Goal: Check status: Check status

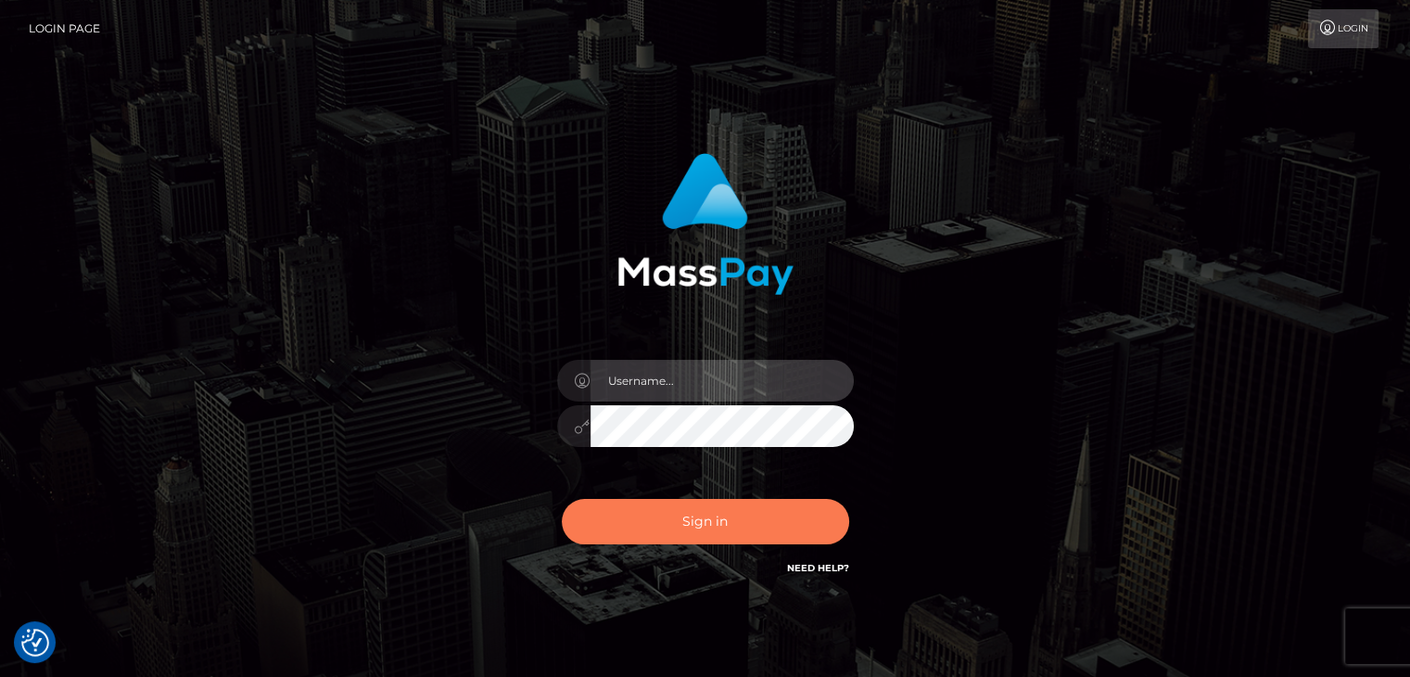
type input "[PERSON_NAME].megabonanza"
click at [716, 513] on button "Sign in" at bounding box center [705, 521] width 287 height 45
type input "[PERSON_NAME].megabonanza"
click at [711, 538] on button "Sign in" at bounding box center [705, 521] width 287 height 45
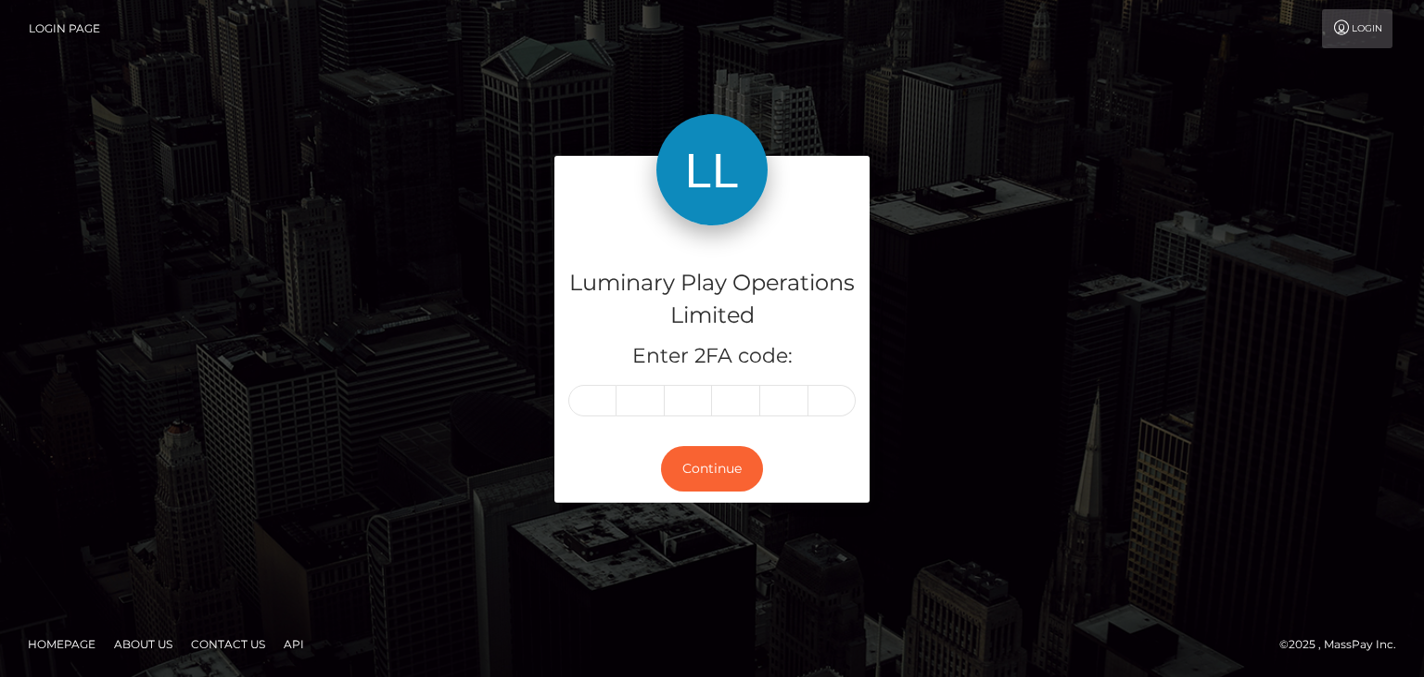
click at [601, 403] on input "text" at bounding box center [592, 401] width 48 height 32
type input "9"
type input "1"
type input "8"
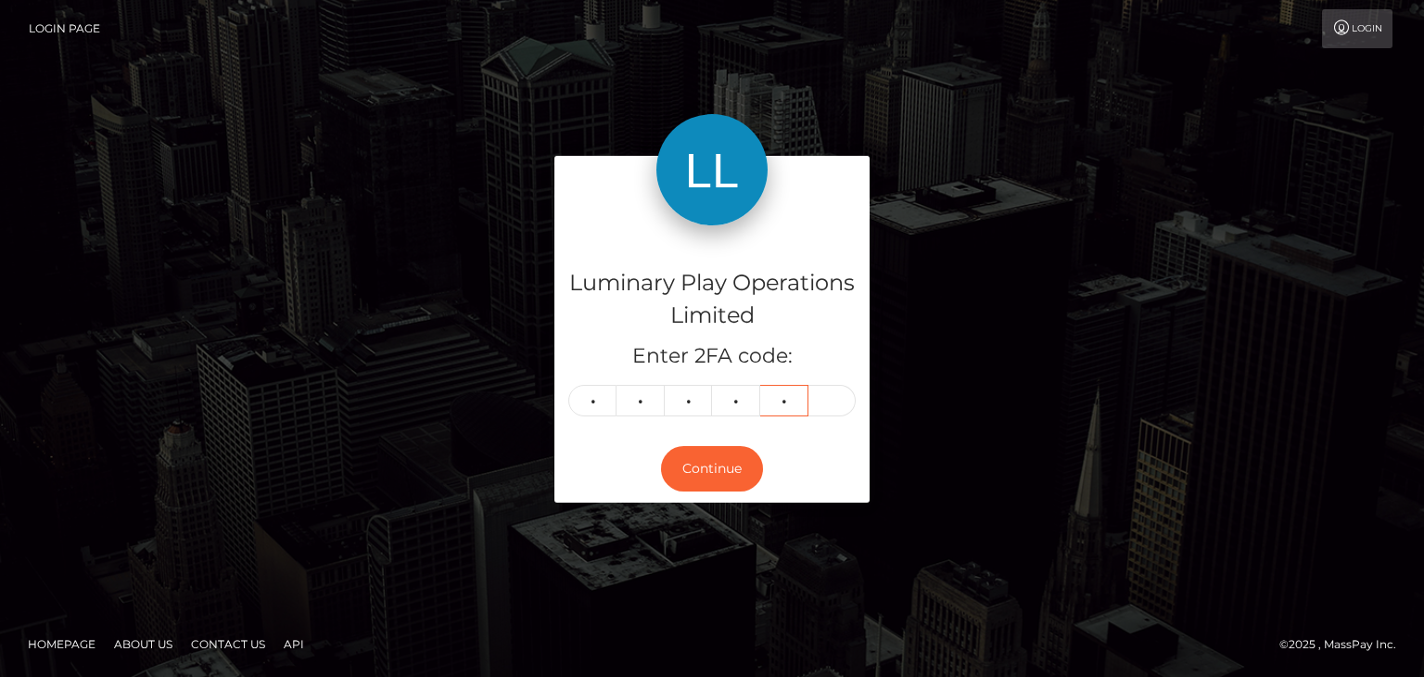
type input "9"
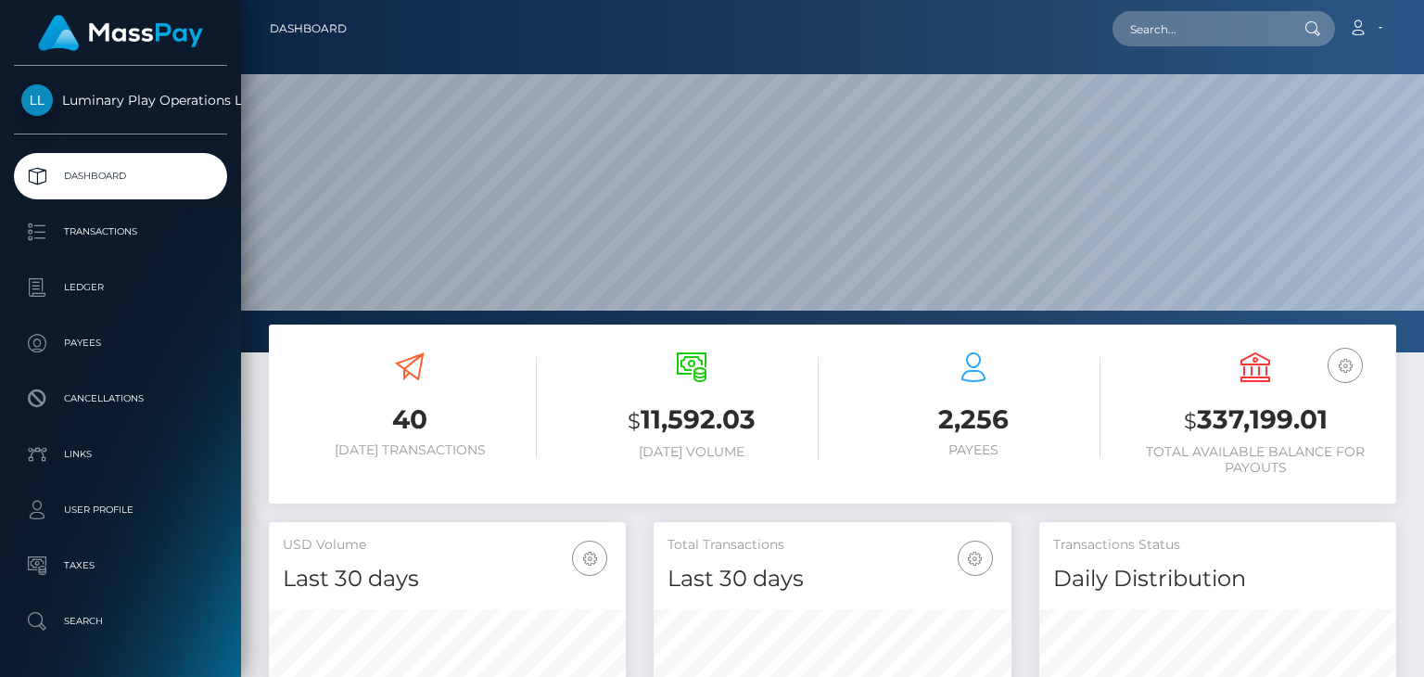
scroll to position [328, 356]
click at [1286, 420] on h3 "$ 337,199.01" at bounding box center [1255, 420] width 254 height 38
click at [1287, 420] on h3 "$ 337,199.01" at bounding box center [1255, 420] width 254 height 38
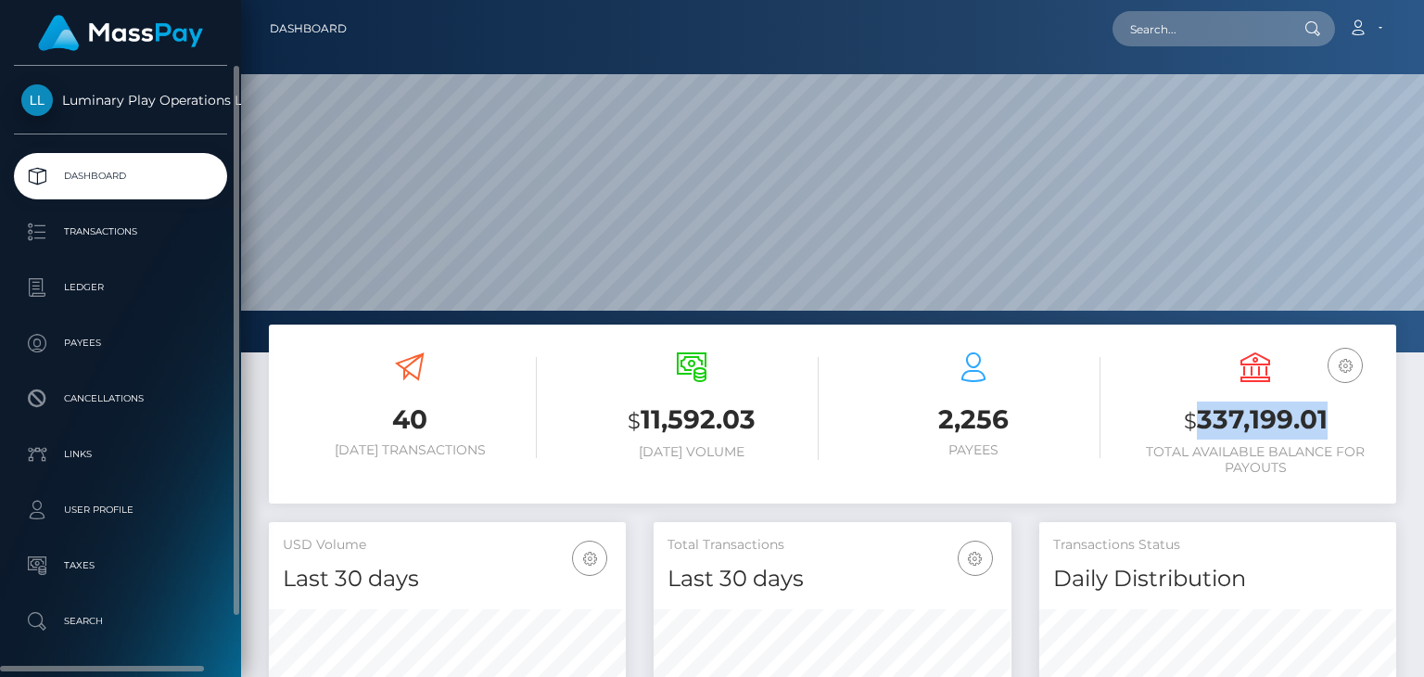
copy h3 "337,199.01"
